Goal: Transaction & Acquisition: Purchase product/service

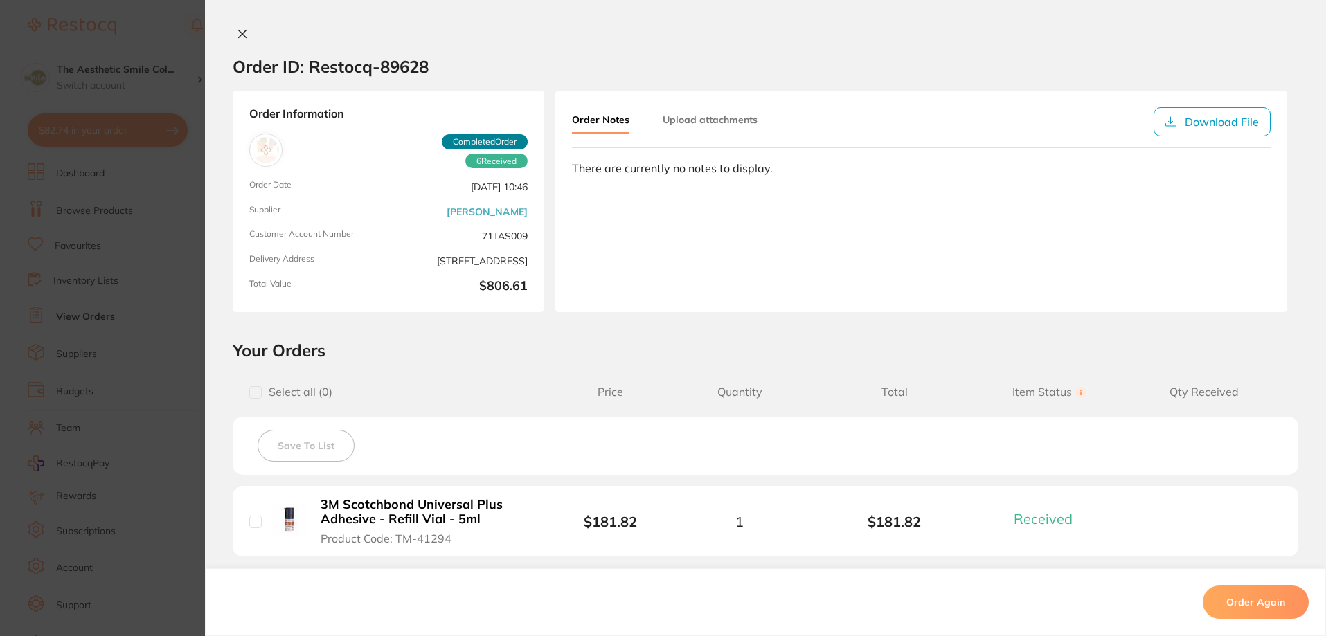
click at [238, 39] on icon at bounding box center [242, 33] width 11 height 11
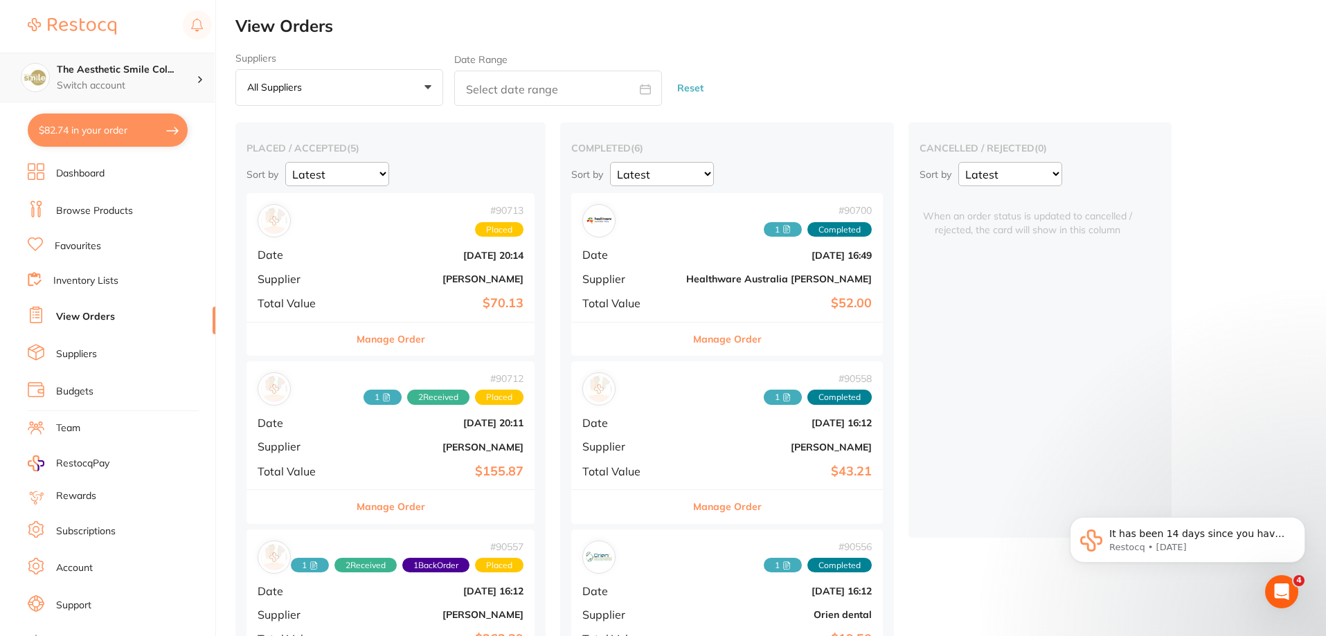
click at [111, 78] on div "The Aesthetic Smile Col... Switch account" at bounding box center [127, 77] width 140 height 29
click at [159, 175] on li "Dashboard" at bounding box center [122, 173] width 188 height 21
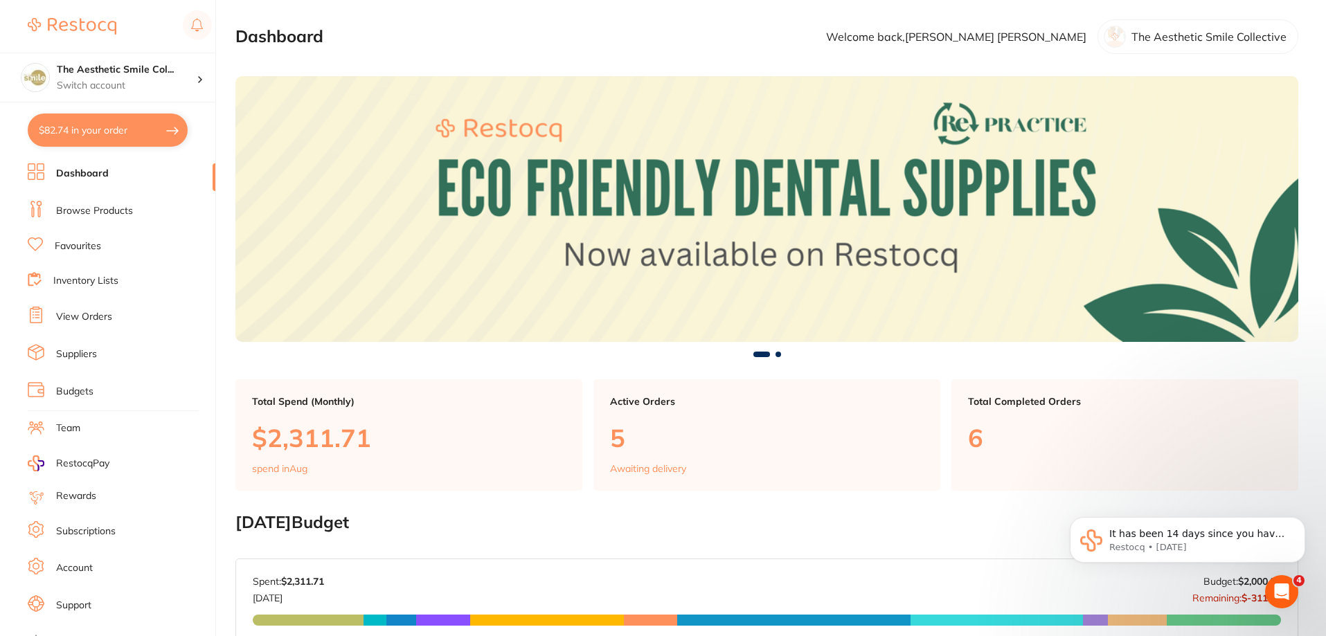
click at [82, 28] on img at bounding box center [72, 26] width 89 height 17
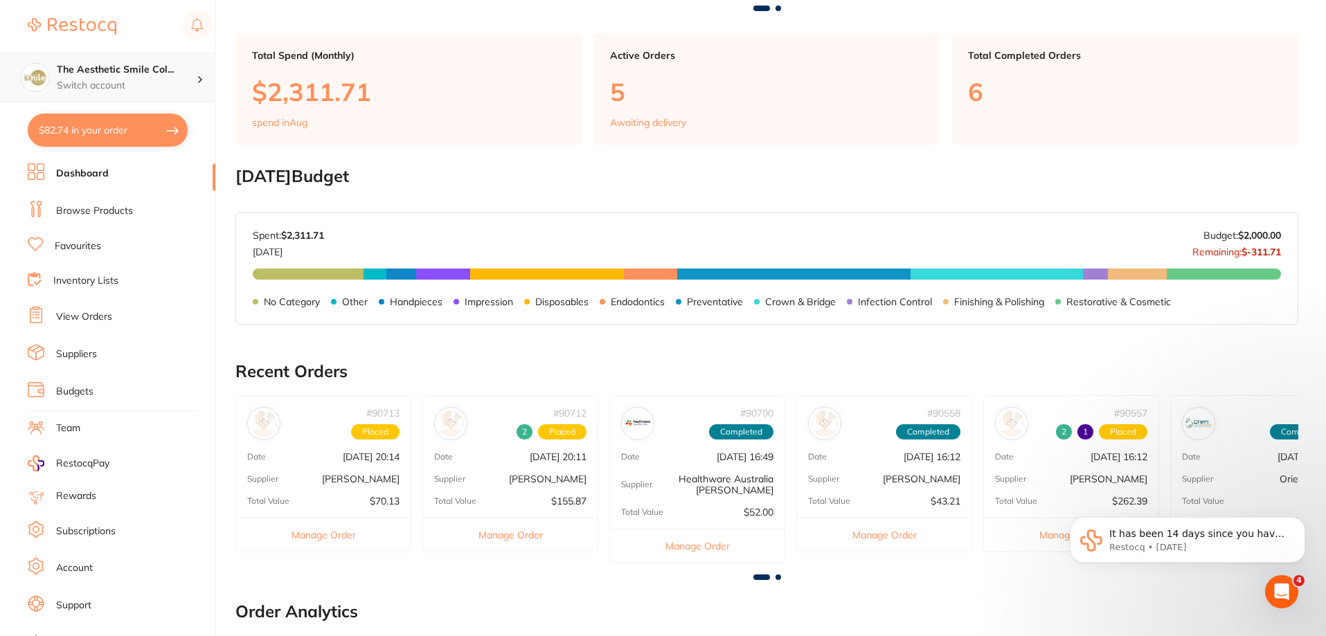
scroll to position [415, 0]
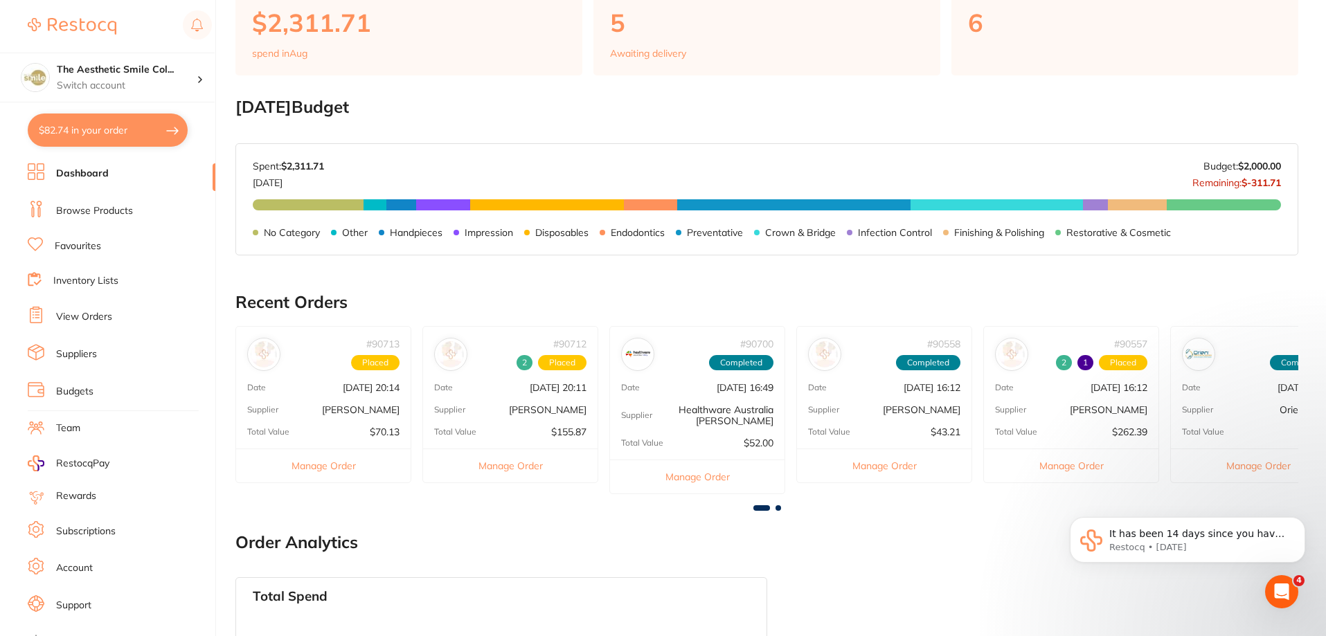
click at [80, 138] on button "$82.74 in your order" at bounding box center [108, 130] width 160 height 33
checkbox input "true"
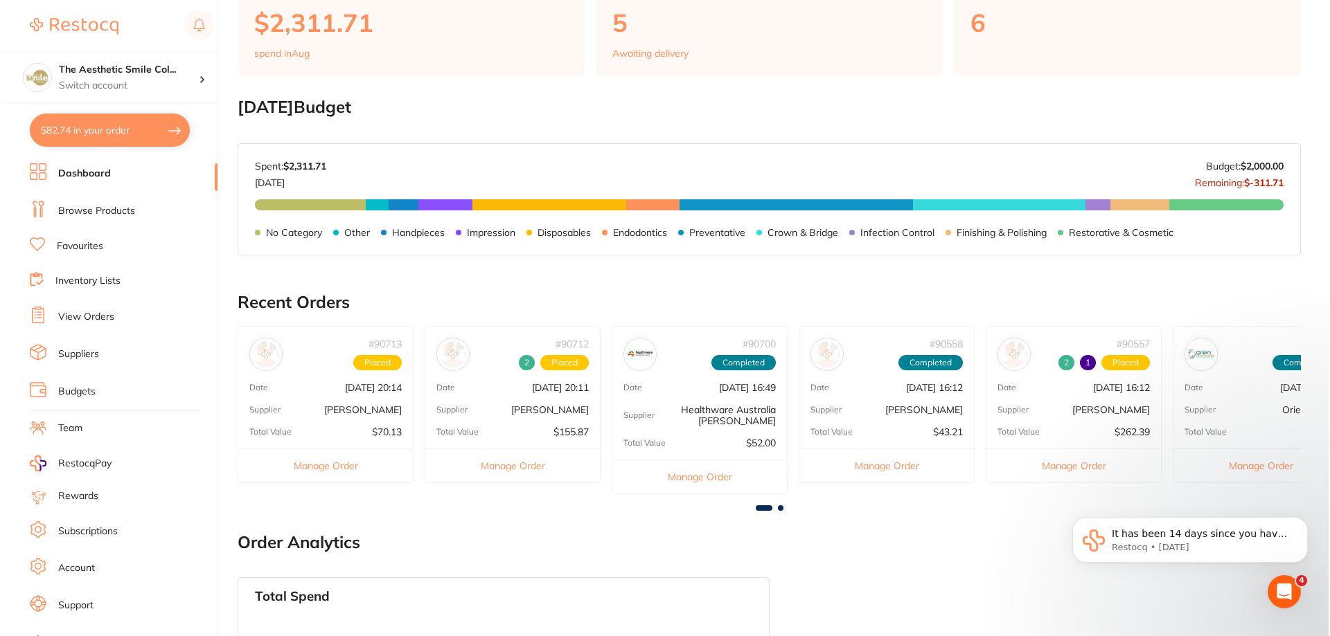
scroll to position [0, 0]
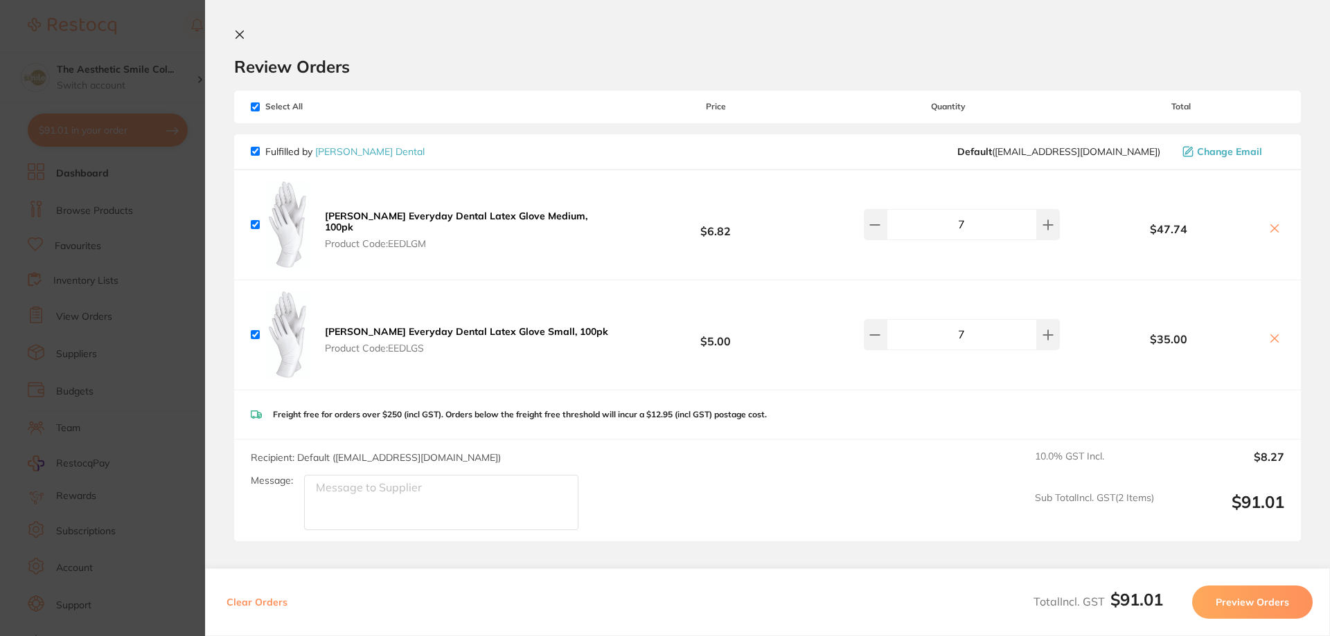
click at [85, 186] on section "Update RRP Set your pre negotiated price for this item. Item Agreed RRP (excl. …" at bounding box center [665, 318] width 1330 height 636
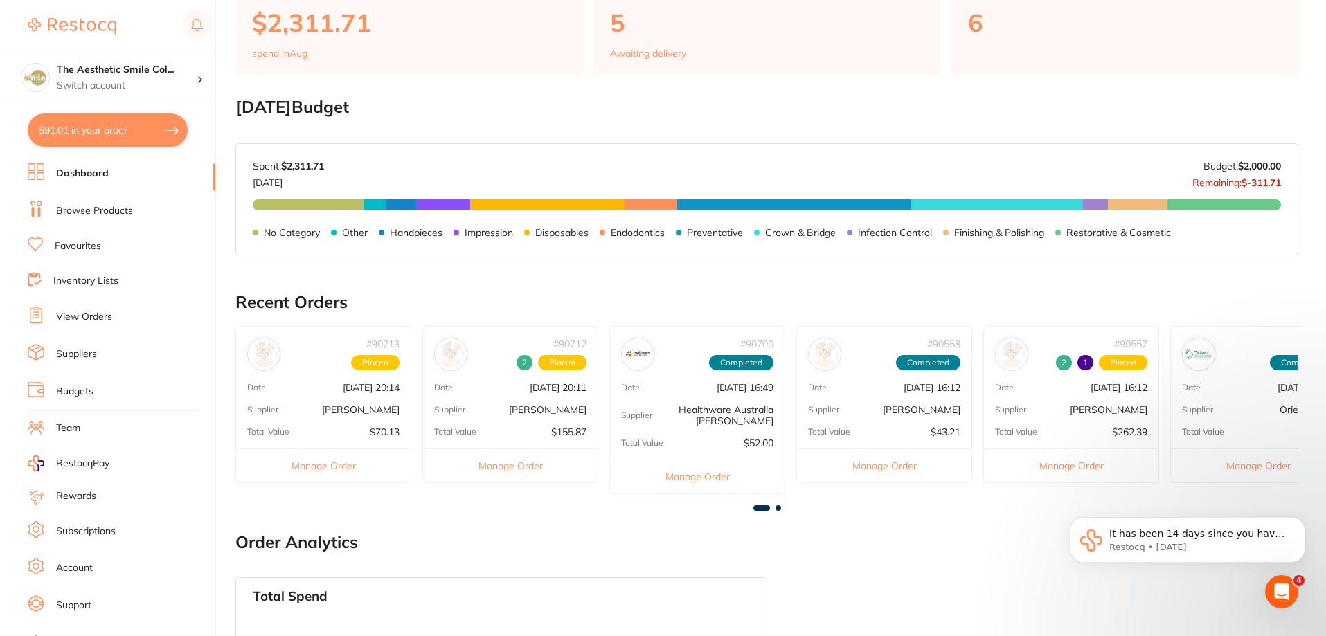
click at [80, 175] on link "Dashboard" at bounding box center [82, 174] width 53 height 14
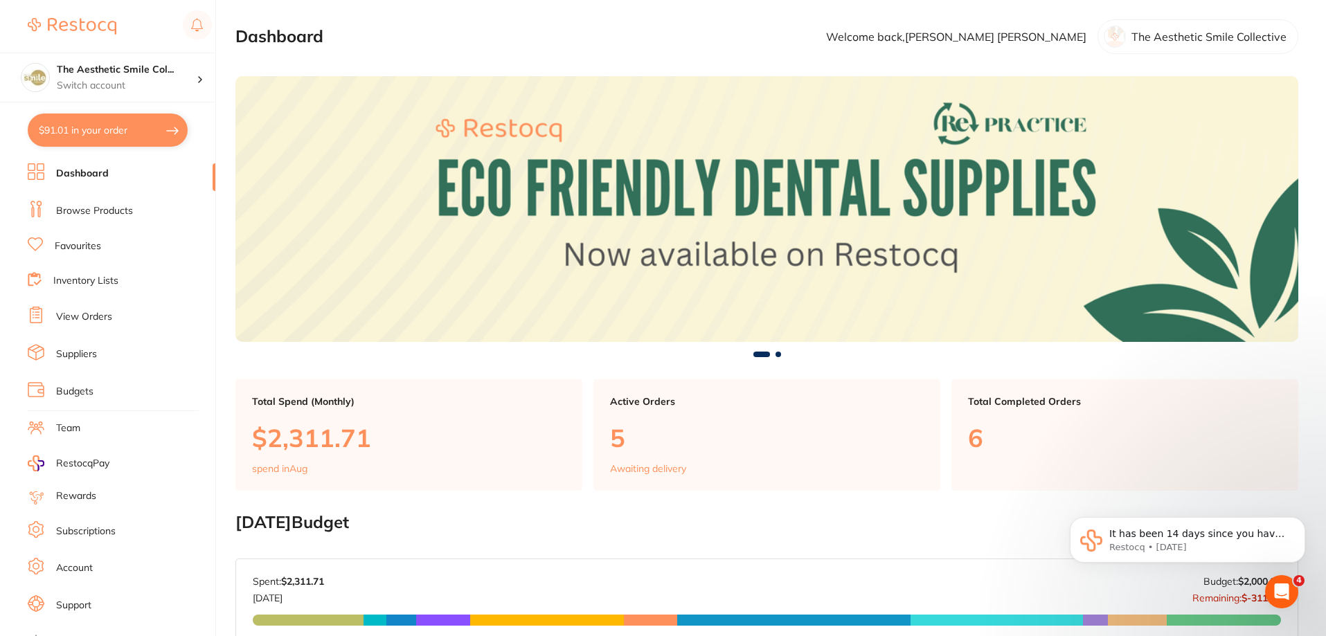
click at [77, 213] on link "Browse Products" at bounding box center [94, 211] width 77 height 14
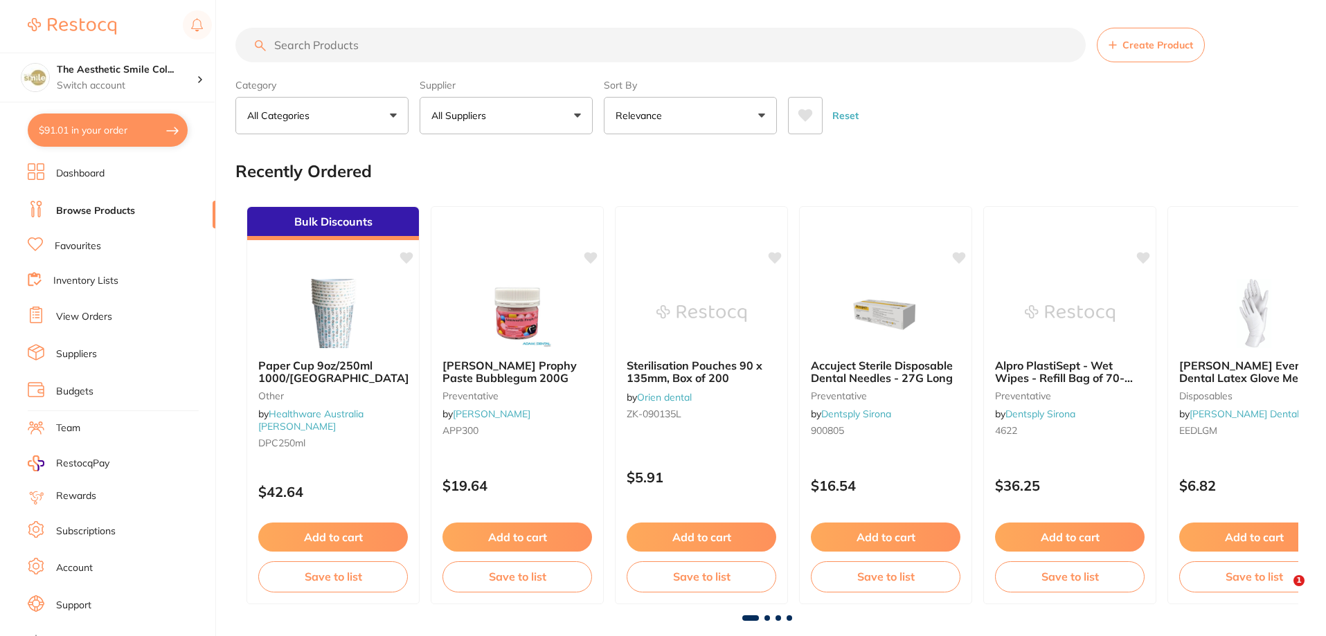
click at [320, 52] on input "search" at bounding box center [660, 45] width 850 height 35
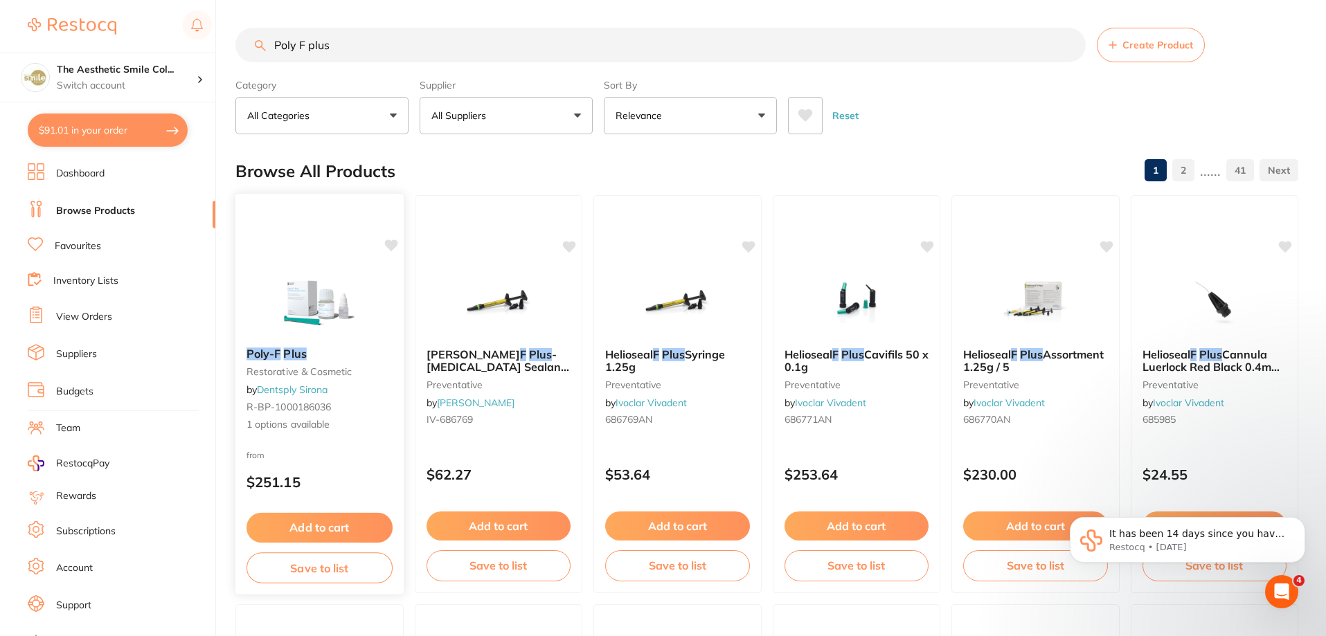
click at [323, 295] on img at bounding box center [319, 302] width 91 height 70
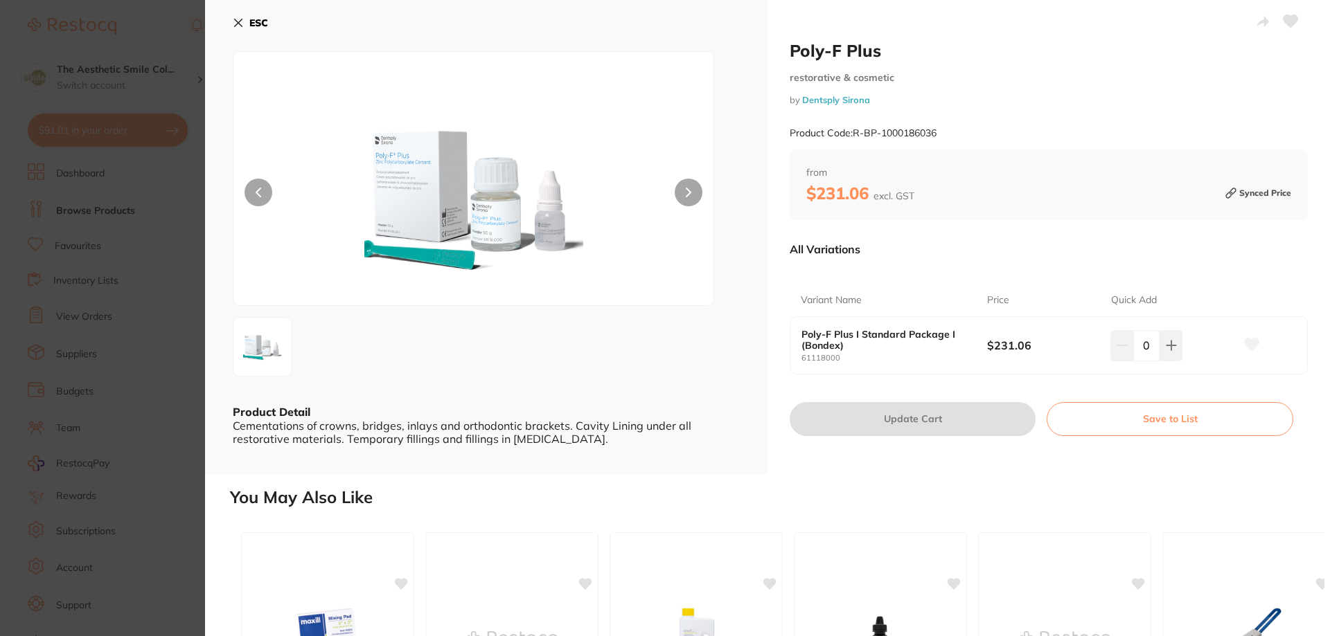
click at [258, 180] on button at bounding box center [258, 193] width 28 height 28
click at [238, 21] on icon at bounding box center [238, 22] width 11 height 11
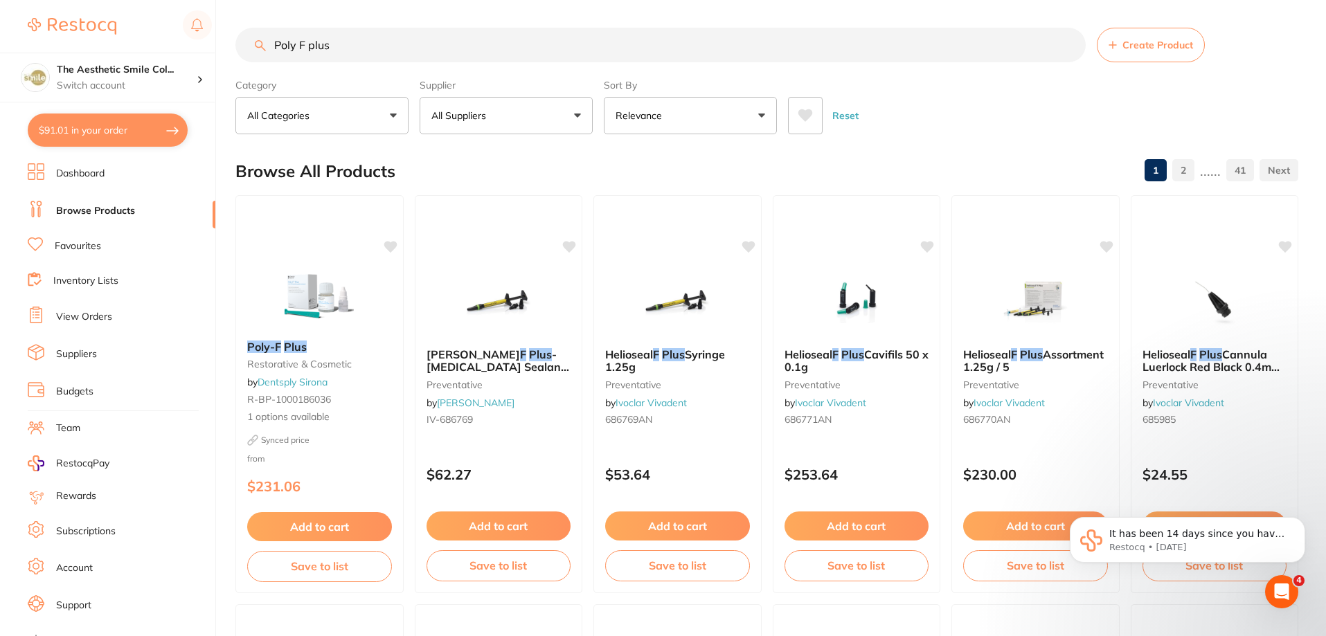
drag, startPoint x: 328, startPoint y: 44, endPoint x: 254, endPoint y: 44, distance: 74.1
click at [254, 44] on input "Poly F plus" at bounding box center [660, 45] width 850 height 35
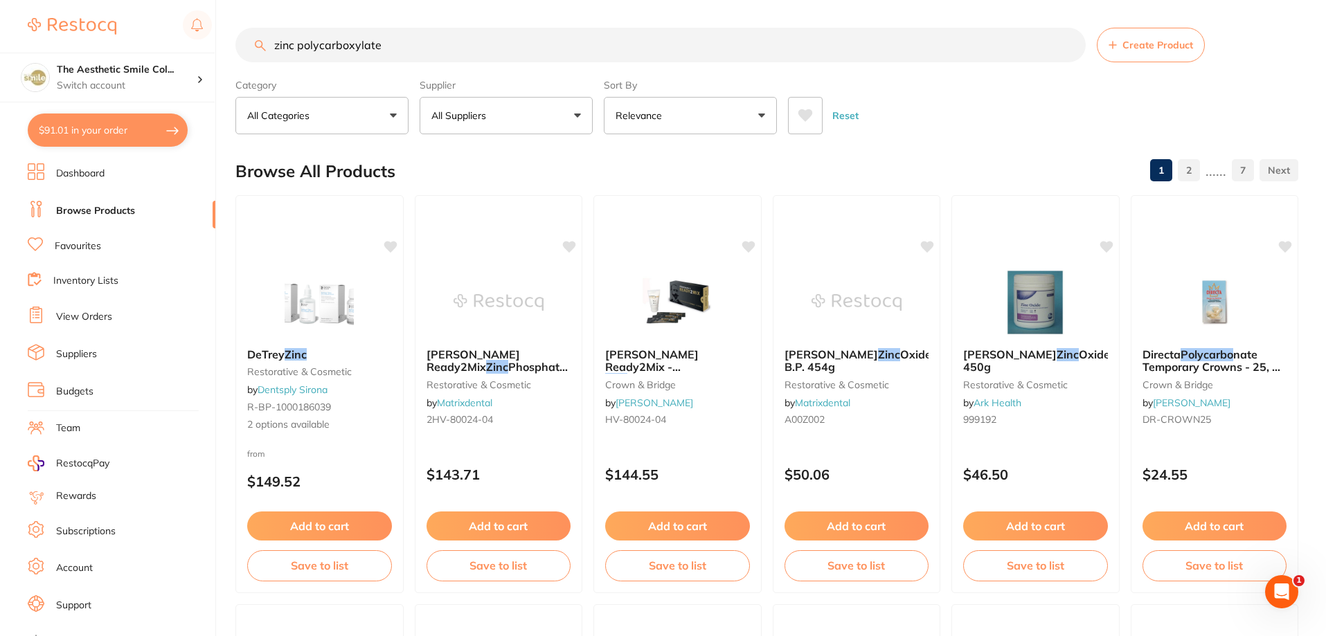
type input "zinc polycarboxylate"
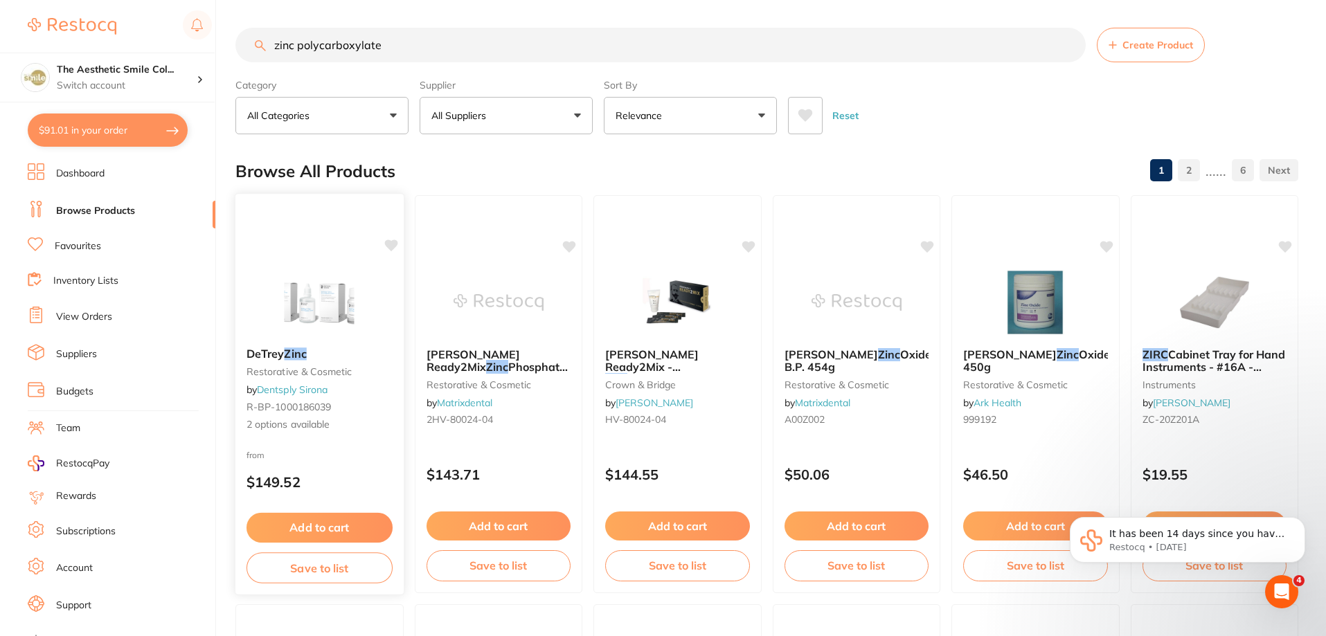
click at [348, 298] on img at bounding box center [319, 302] width 91 height 70
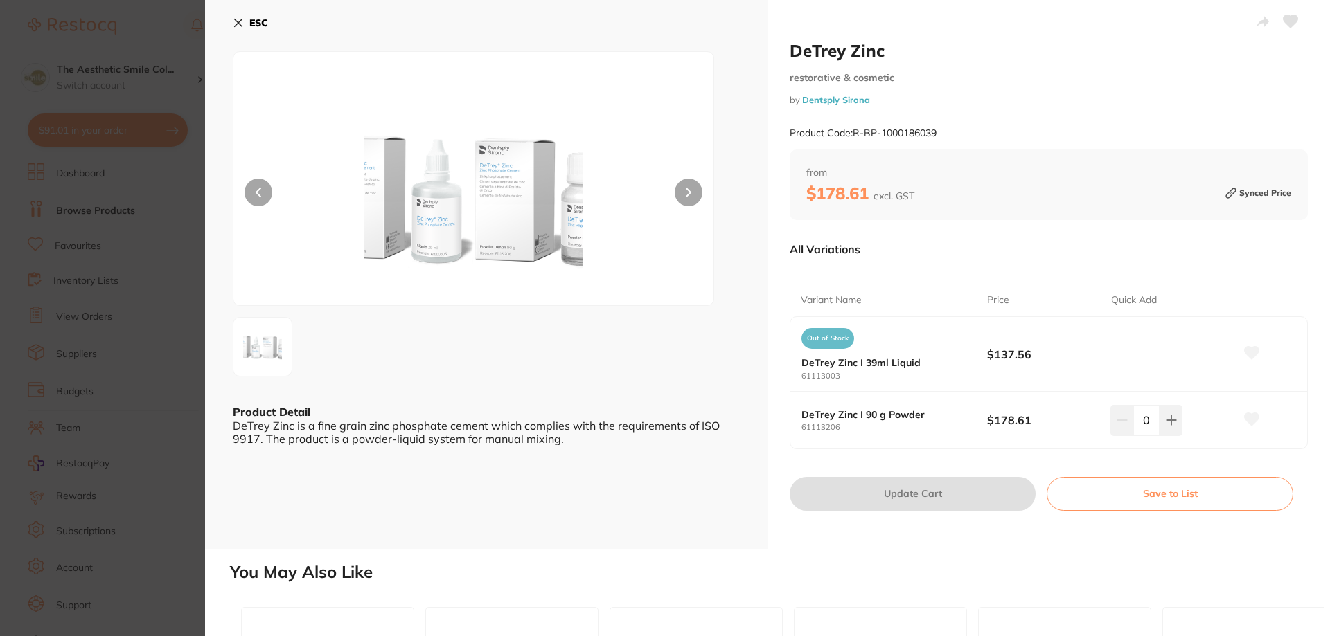
click at [125, 123] on section "DeTrey Zinc restorative & cosmetic by Dentsply Sirona Product Code: R-BP-100018…" at bounding box center [665, 318] width 1330 height 636
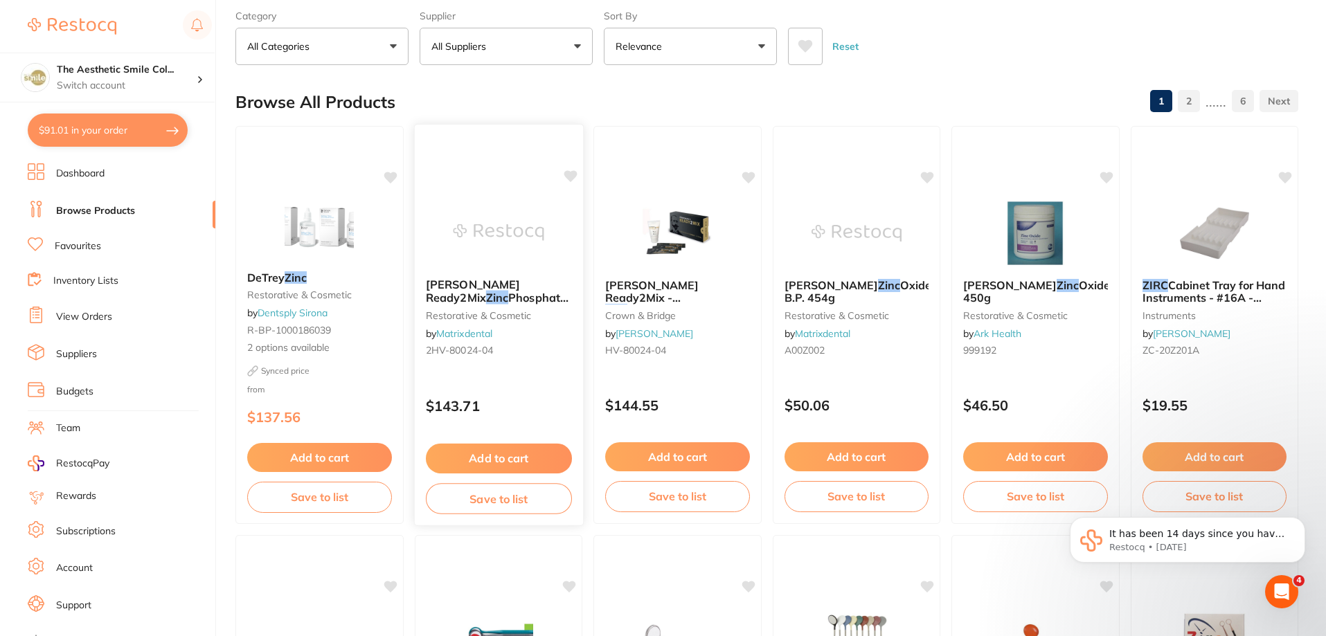
click at [492, 276] on div "[PERSON_NAME] Ready2Mix Zinc Phosphate Cement Yellow 20 x 1g satchets & 4 x 3ml…" at bounding box center [498, 320] width 168 height 106
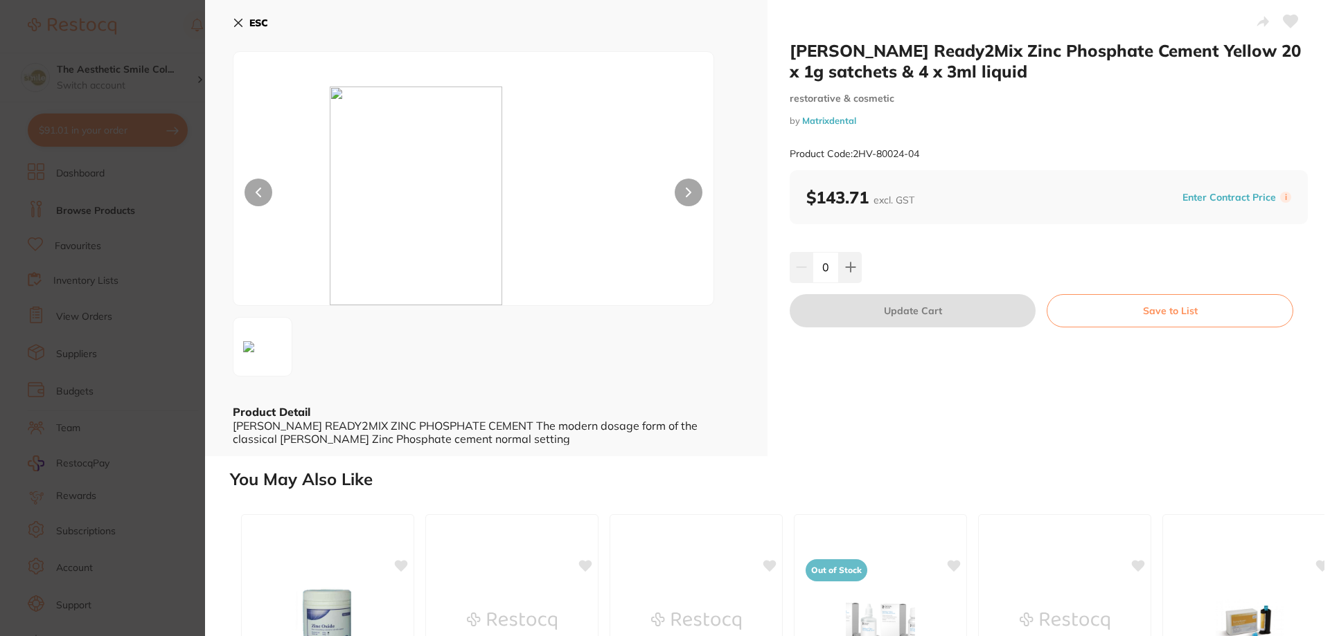
click at [240, 21] on icon at bounding box center [239, 23] width 8 height 8
